Goal: Task Accomplishment & Management: Use online tool/utility

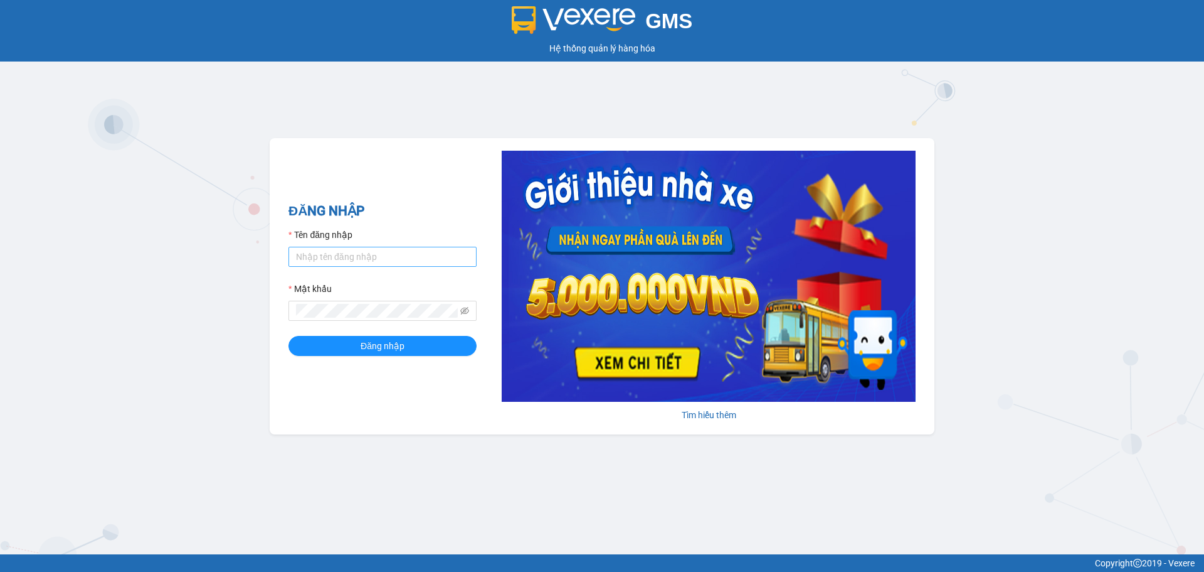
click at [338, 258] on input "Tên đăng nhập" at bounding box center [383, 257] width 188 height 20
type input "lnttu.ducphatth"
click at [289, 336] on button "Đăng nhập" at bounding box center [383, 346] width 188 height 20
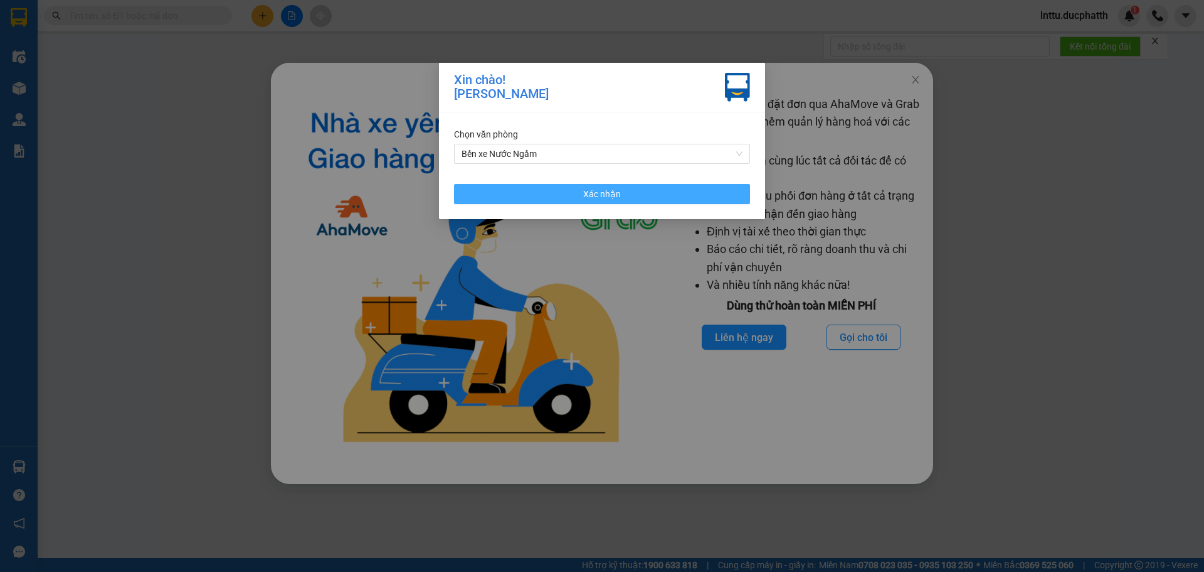
click at [492, 190] on button "Xác nhận" at bounding box center [602, 194] width 296 height 20
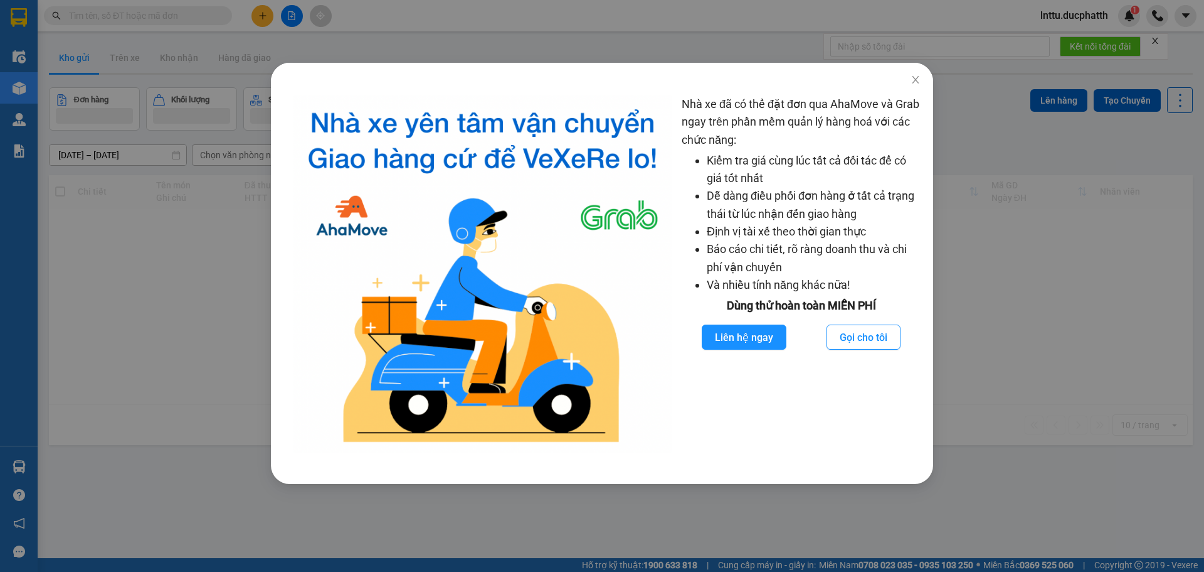
click at [168, 208] on div "Nhà xe đã có thể đặt đơn qua AhaMove và Grab ngay trên phần mềm quản lý hàng ho…" at bounding box center [602, 286] width 1204 height 572
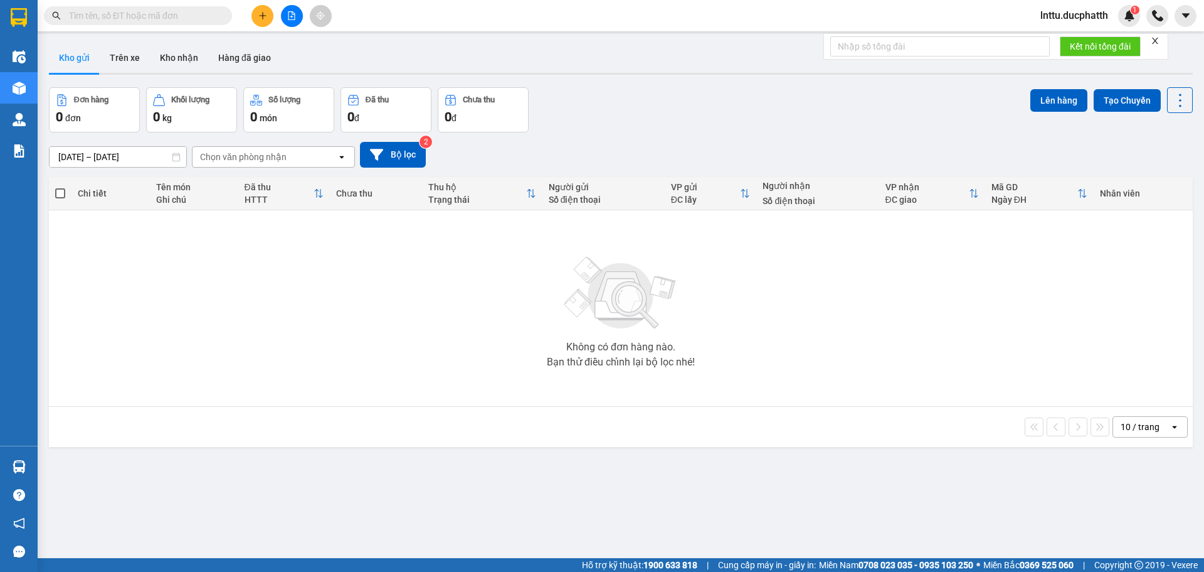
click at [97, 18] on input "text" at bounding box center [143, 16] width 148 height 14
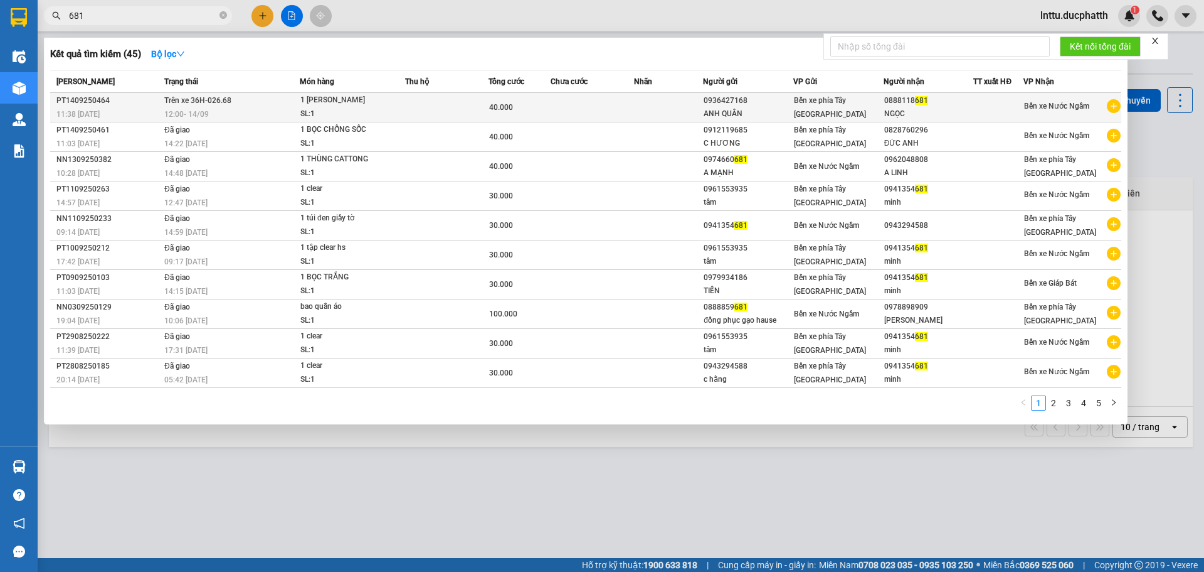
type input "681"
click at [380, 104] on div "1 [PERSON_NAME]" at bounding box center [347, 100] width 94 height 14
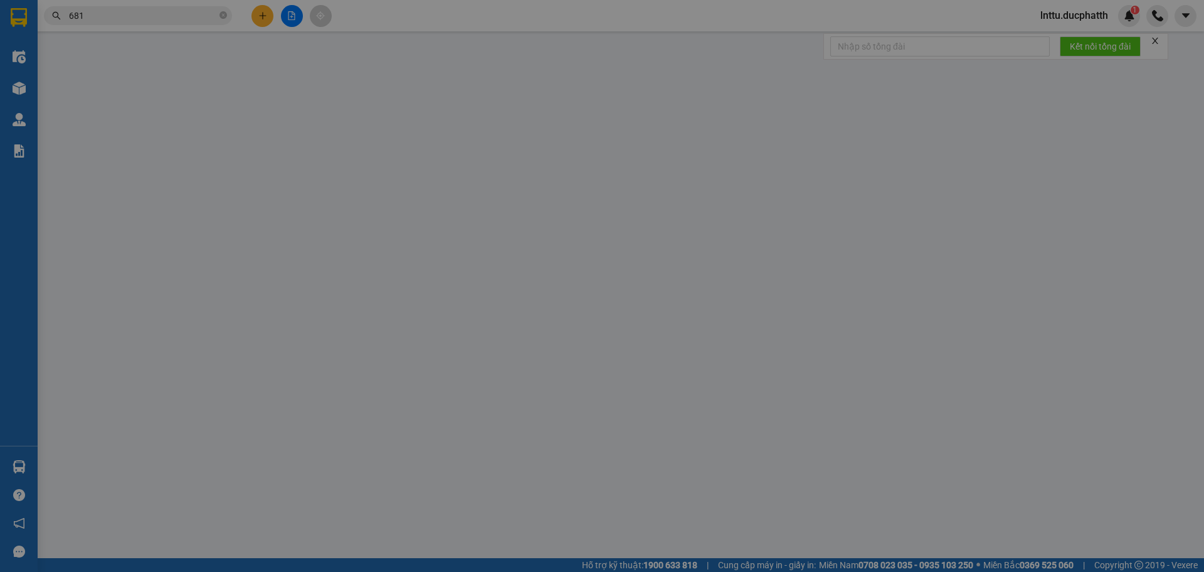
type input "0936427168"
type input "ANH QUÂN"
type input "0888118681"
type input "NGỌC"
type input "GỬI TT"
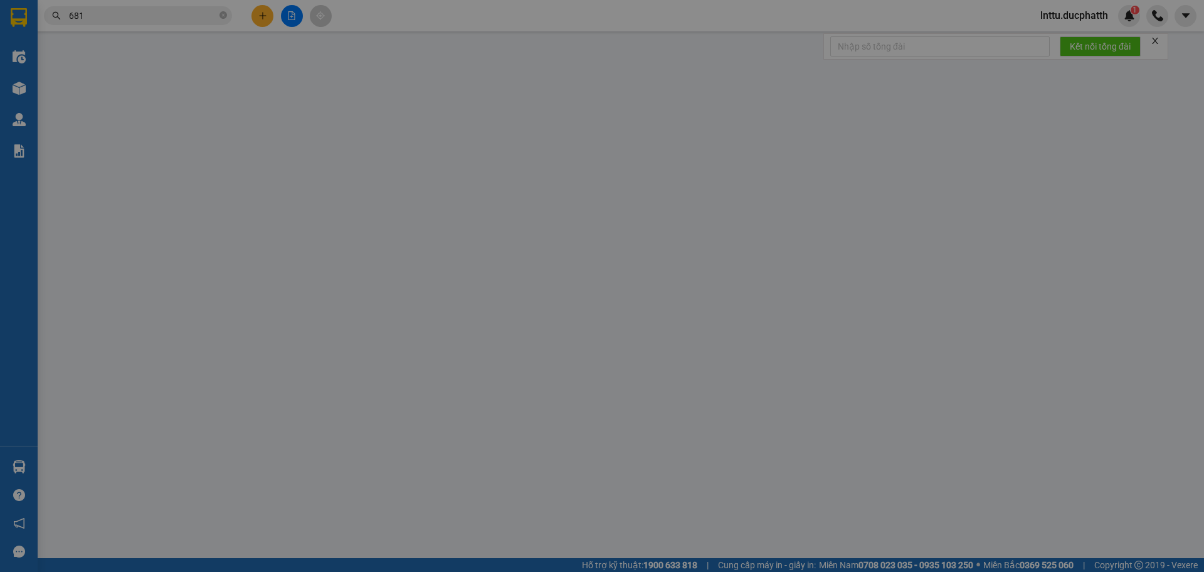
type input "40.000"
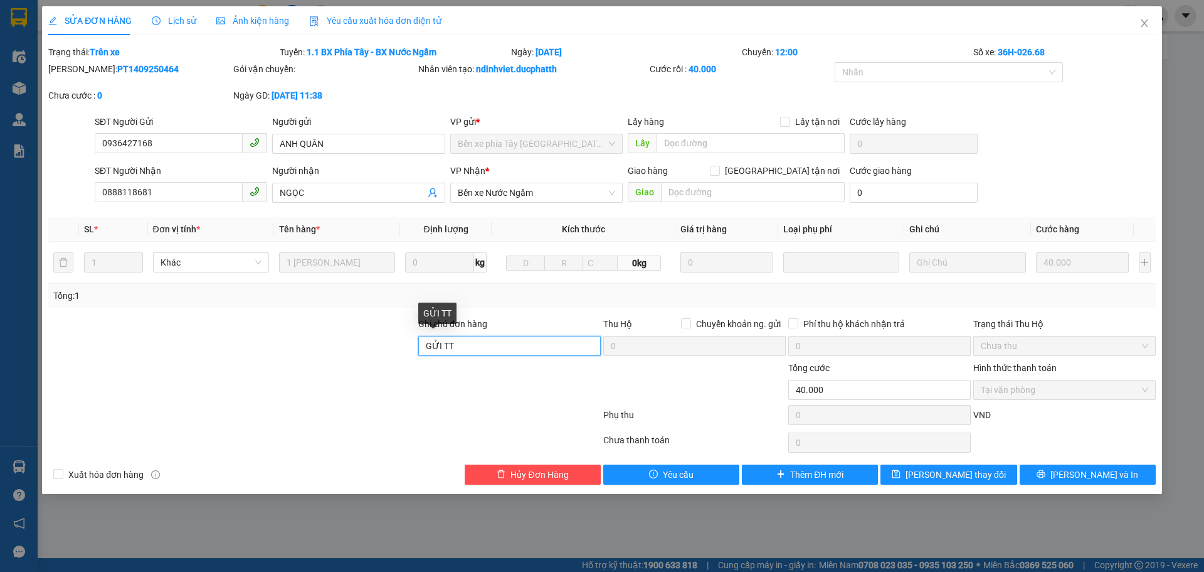
click at [465, 343] on input "GỬI TT" at bounding box center [509, 346] width 183 height 20
type input "GỬI TT - đã trả"
click at [936, 474] on span "[PERSON_NAME] thay đổi" at bounding box center [956, 474] width 100 height 14
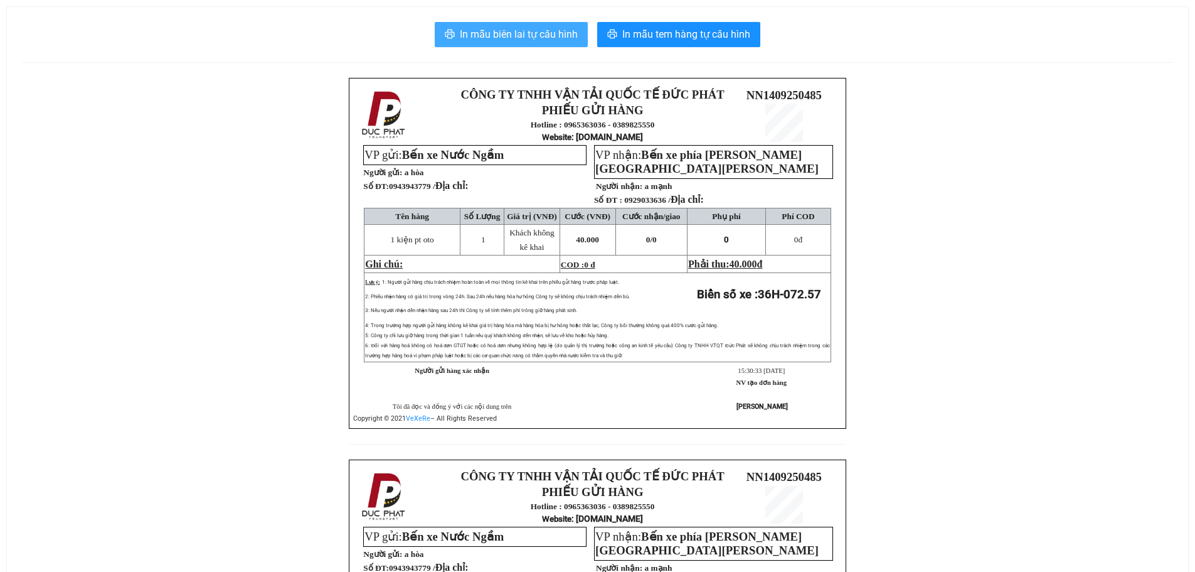
click at [513, 39] on span "In mẫu biên lai tự cấu hình" at bounding box center [519, 34] width 118 height 16
click at [548, 41] on span "In mẫu biên lai tự cấu hình" at bounding box center [519, 34] width 118 height 16
